Goal: Find contact information: Find contact information

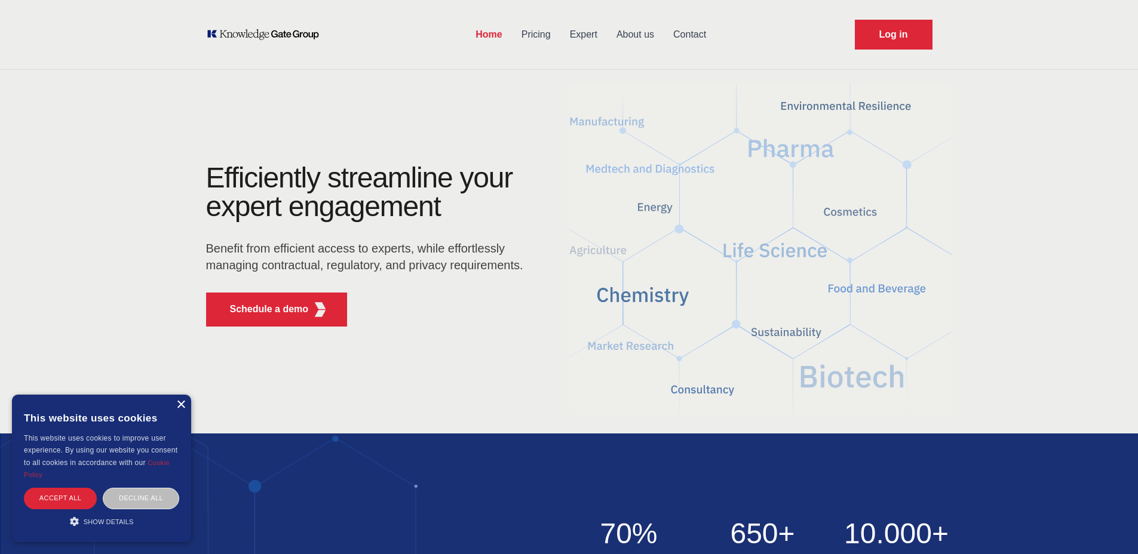
click at [179, 406] on div "×" at bounding box center [180, 405] width 9 height 9
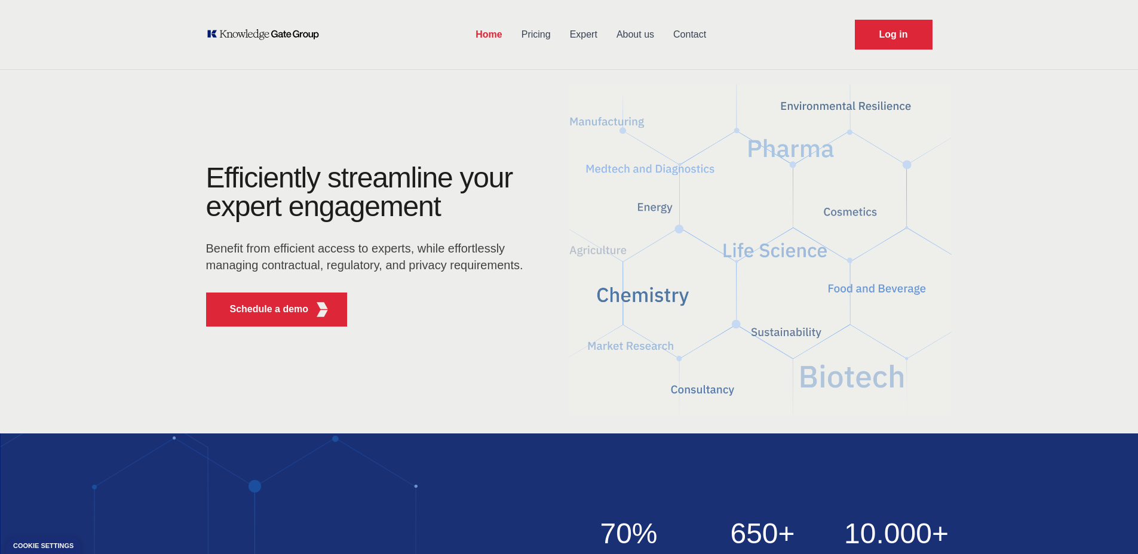
click at [655, 33] on link "About us" at bounding box center [635, 34] width 57 height 31
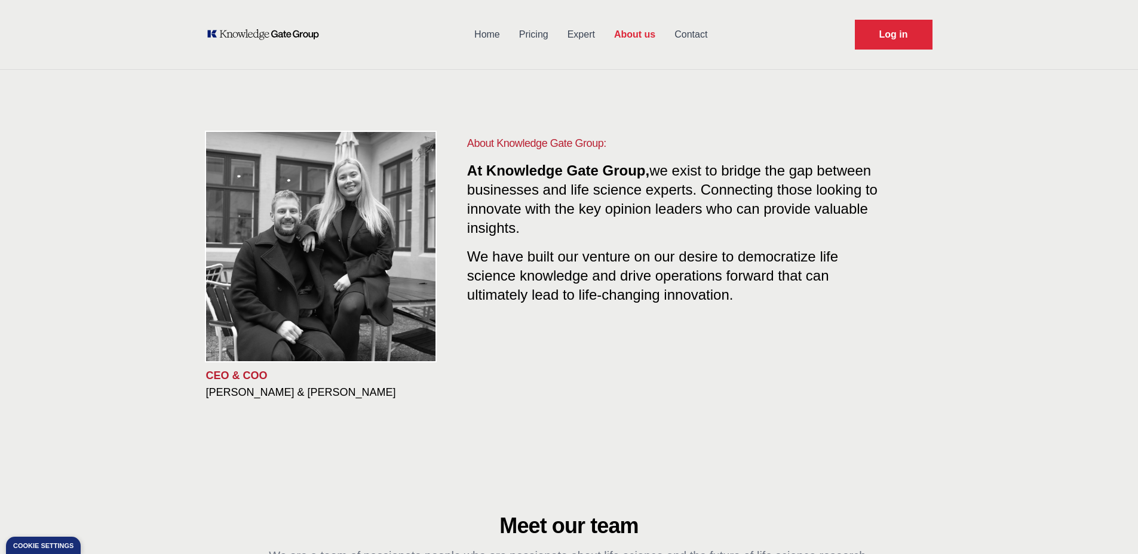
click at [695, 41] on link "Contact" at bounding box center [691, 34] width 52 height 31
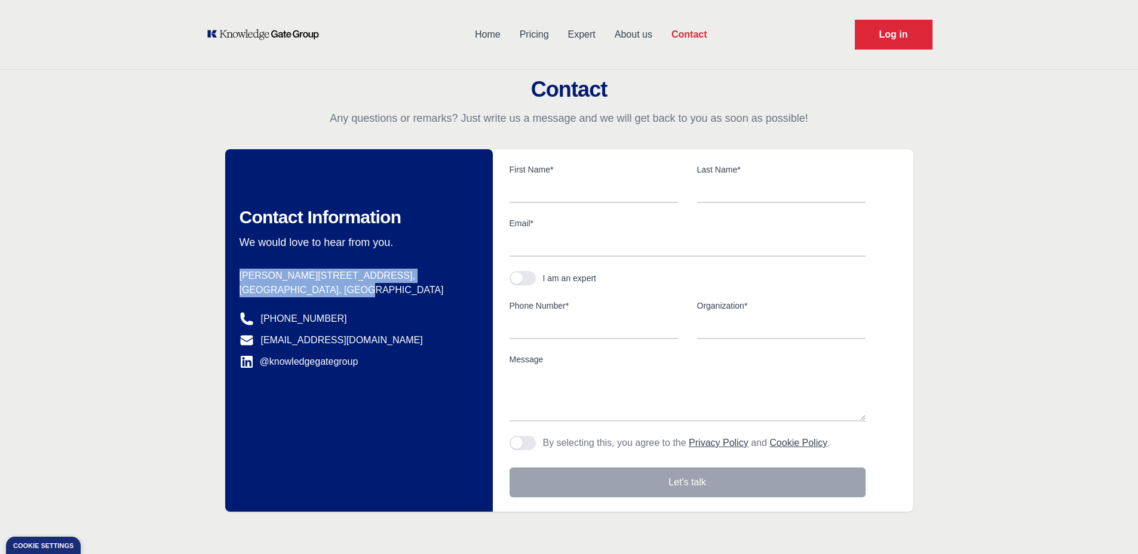
drag, startPoint x: 241, startPoint y: 277, endPoint x: 420, endPoint y: 296, distance: 180.3
click at [420, 296] on dd "[PERSON_NAME][STREET_ADDRESS]" at bounding box center [352, 283] width 225 height 29
copy dd "[PERSON_NAME][STREET_ADDRESS]"
click at [1101, 262] on div "Contact Any questions or remarks? Just write us a message and we will get back …" at bounding box center [569, 295] width 1138 height 434
